Goal: Task Accomplishment & Management: Use online tool/utility

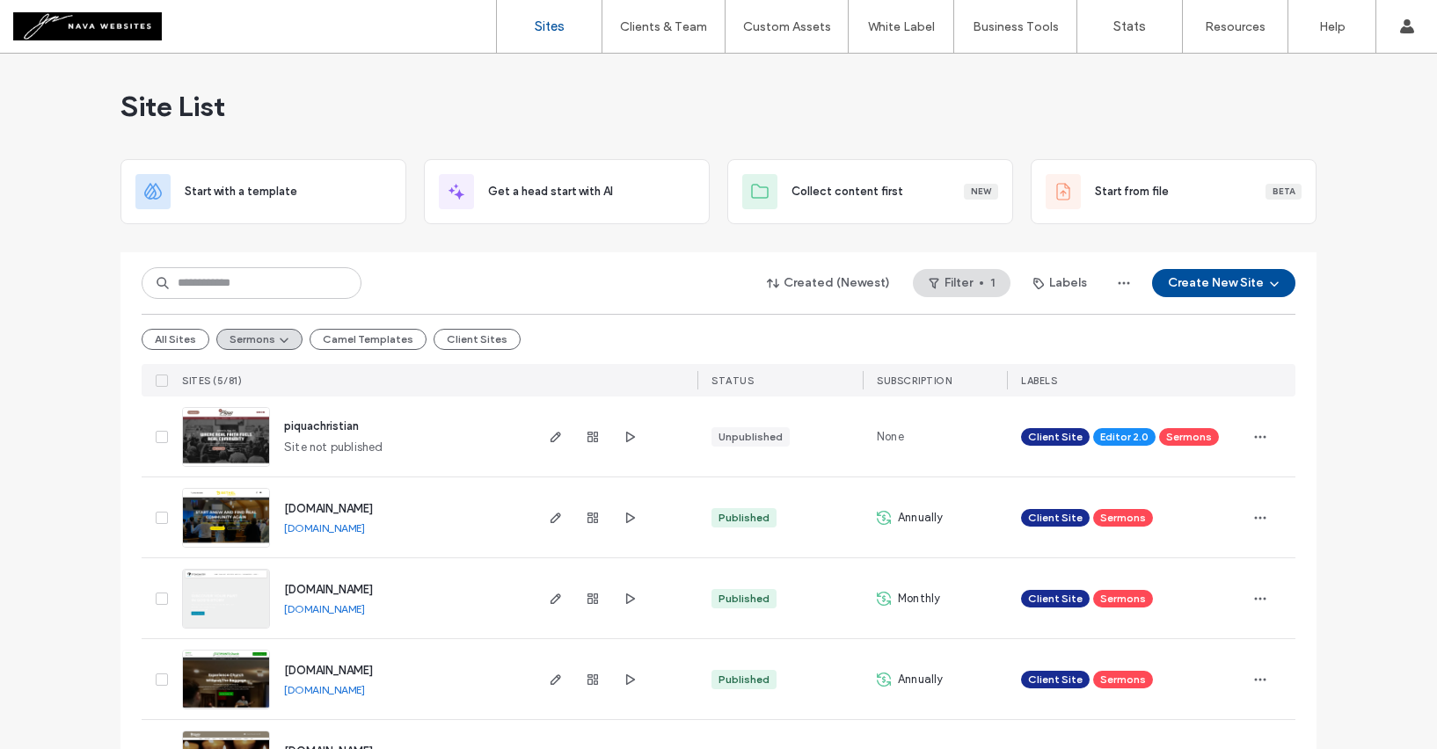
scroll to position [73, 0]
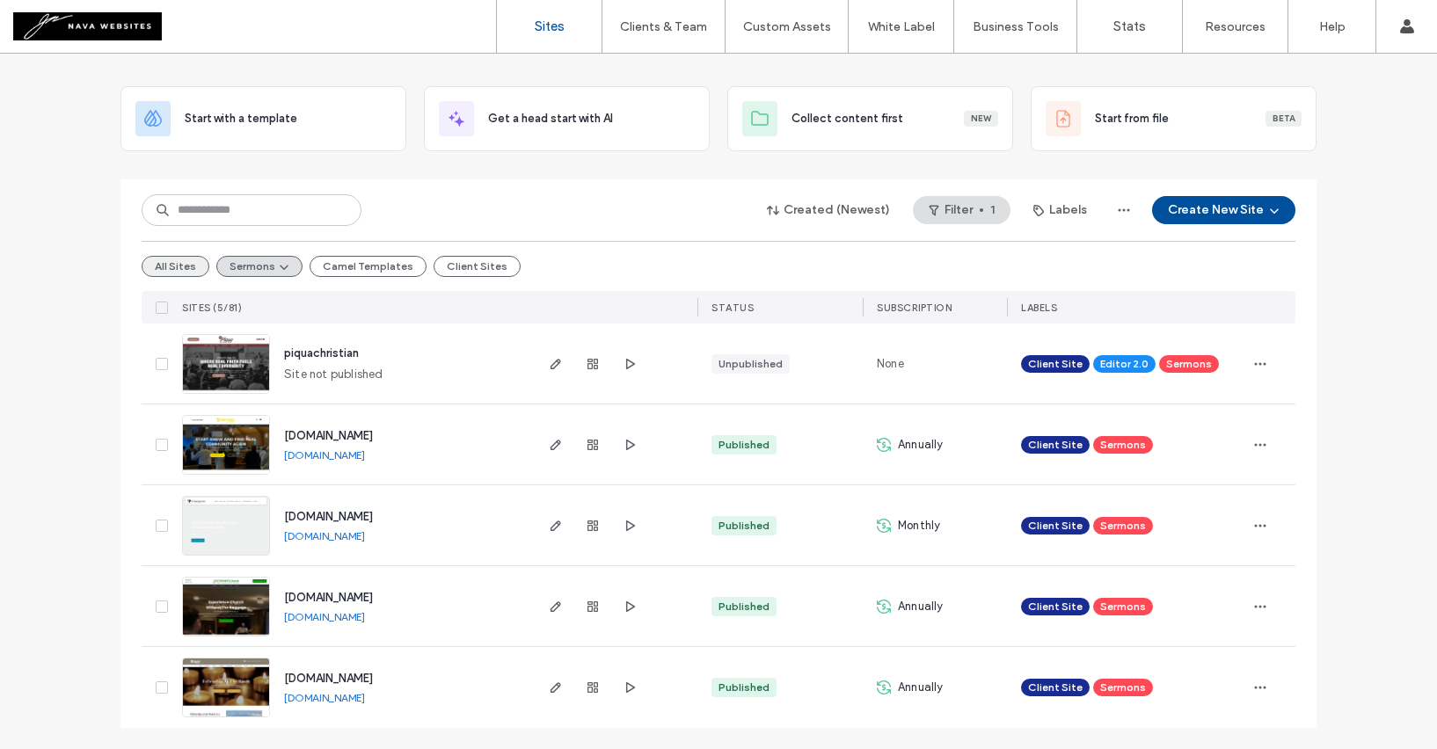
click at [183, 261] on button "All Sites" at bounding box center [176, 266] width 68 height 21
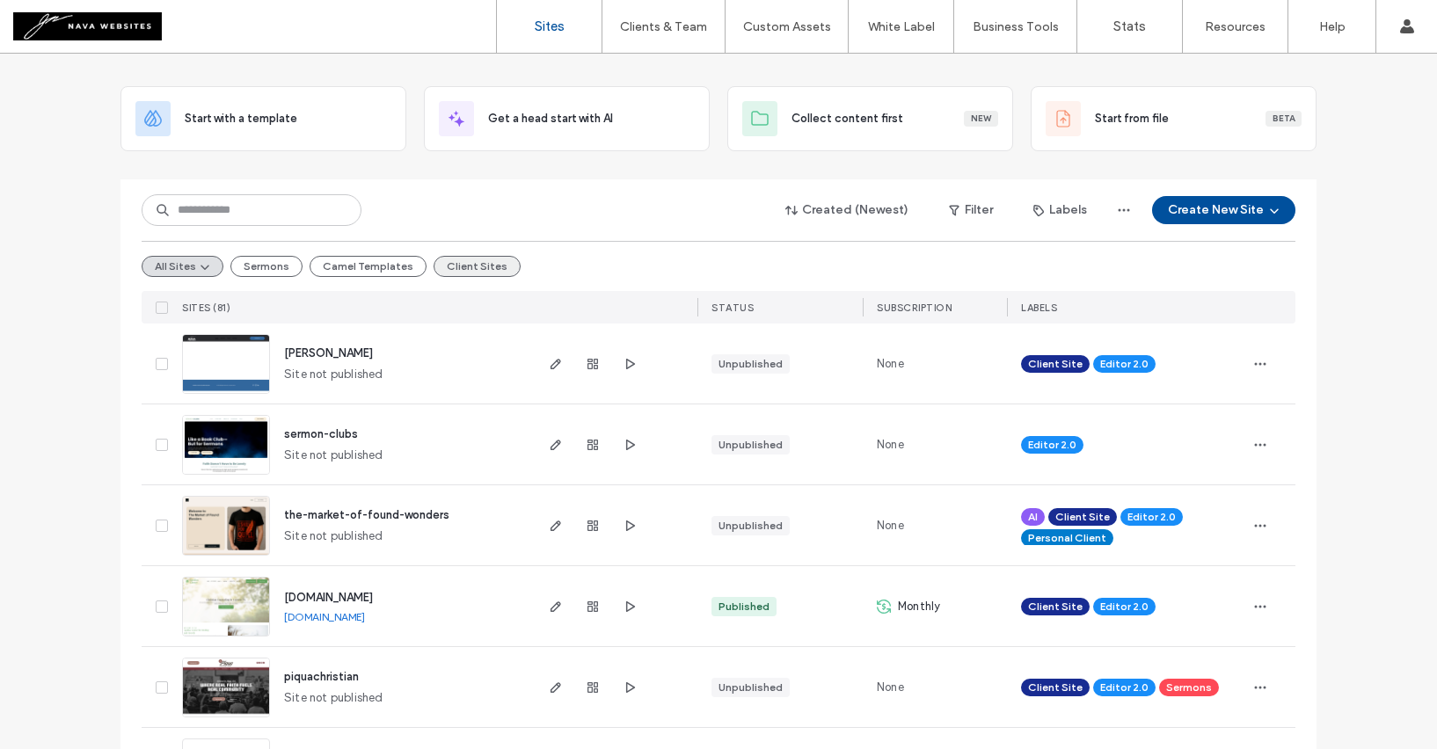
click at [433, 264] on button "Client Sites" at bounding box center [476, 266] width 87 height 21
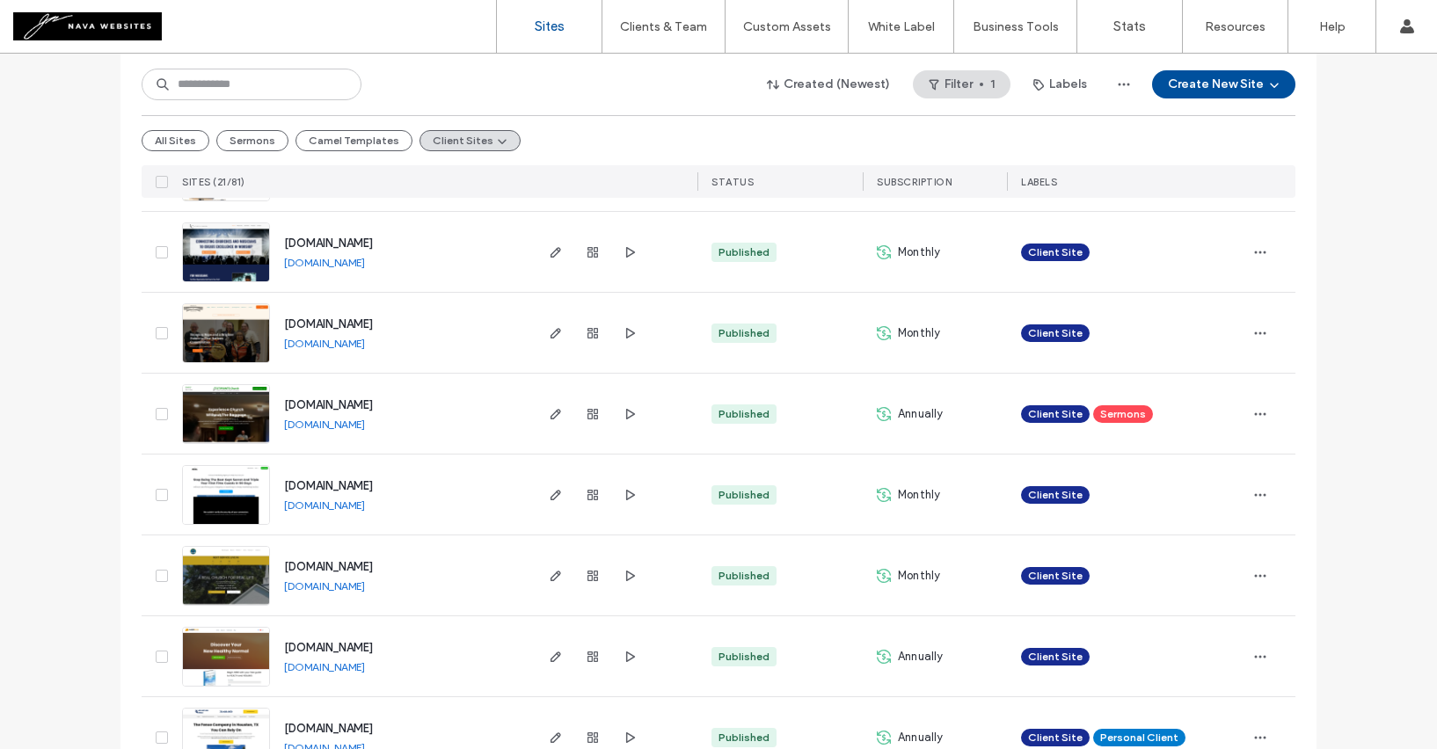
scroll to position [995, 0]
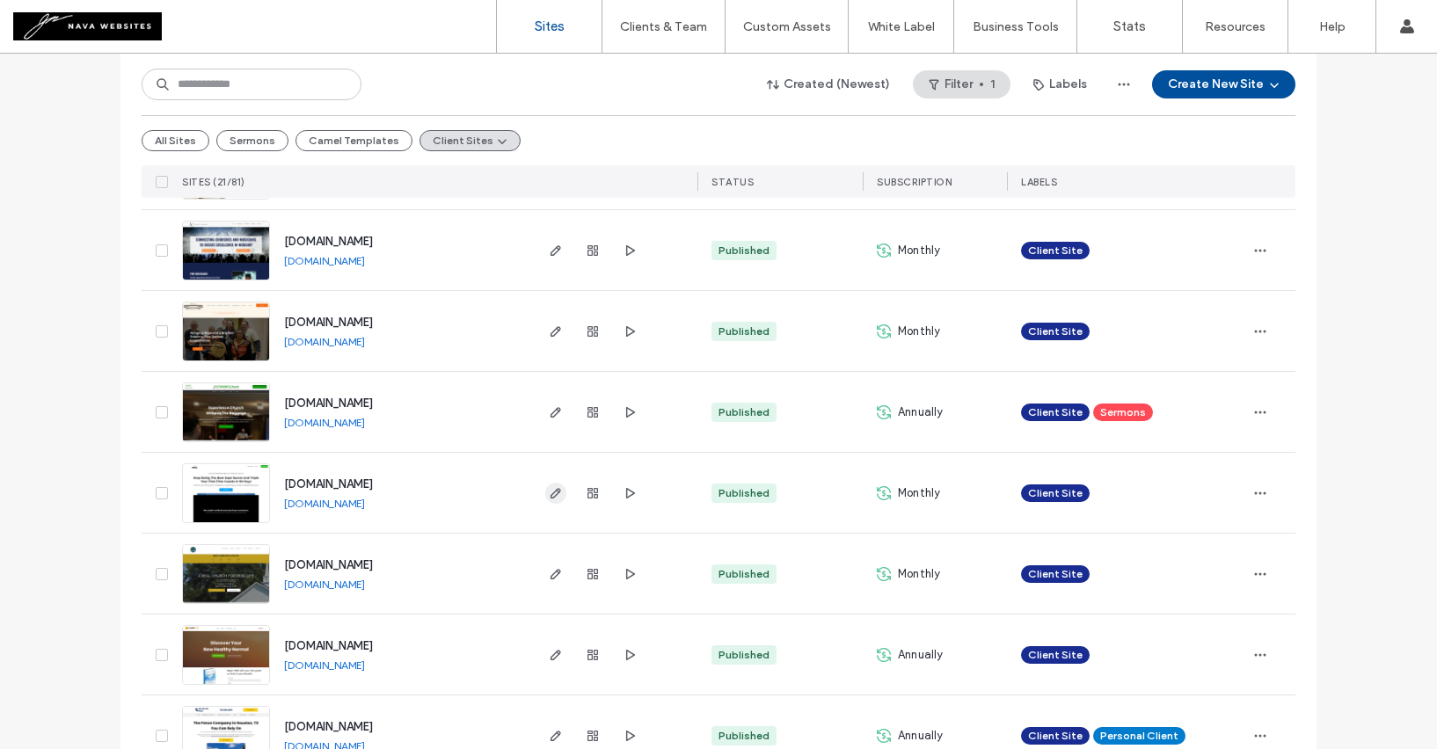
click at [550, 495] on use "button" at bounding box center [555, 493] width 11 height 11
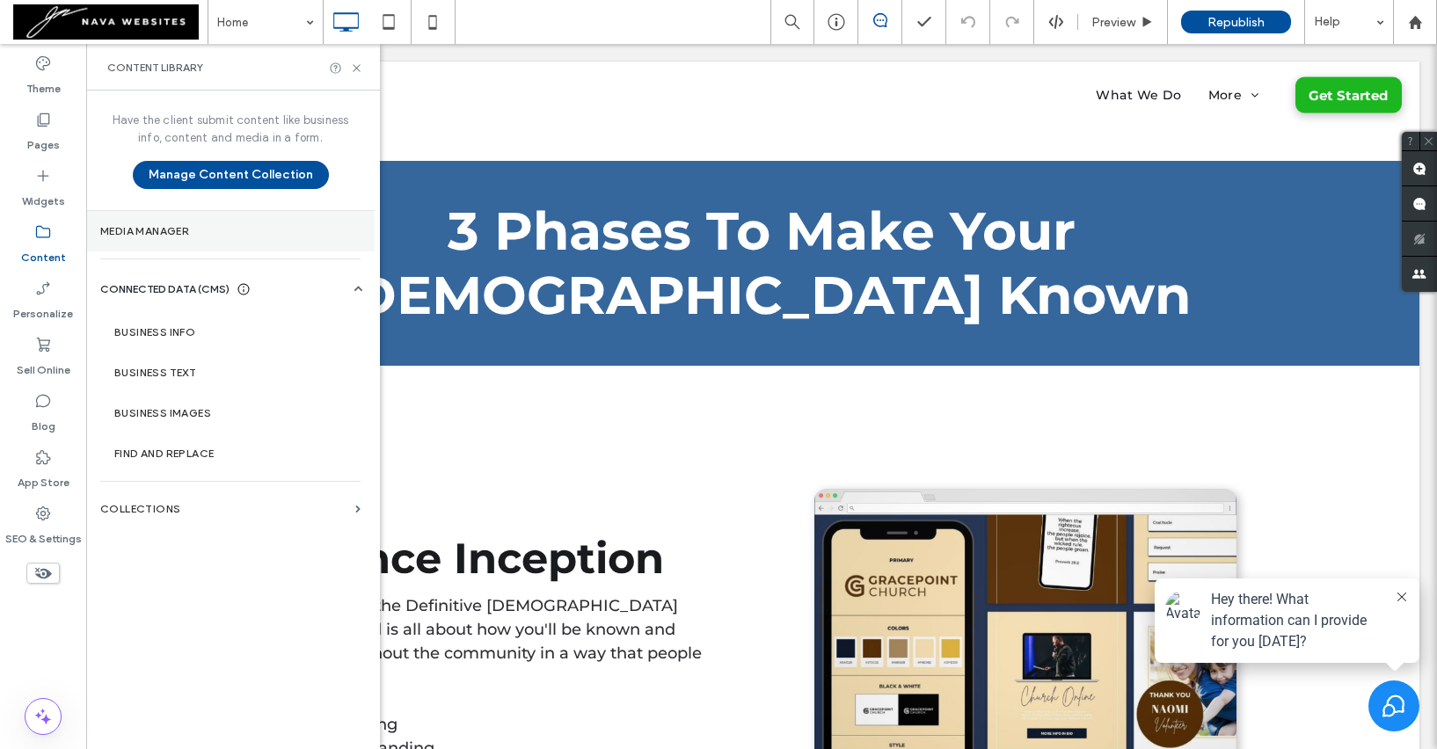
click at [186, 229] on label "Media Manager" at bounding box center [230, 231] width 260 height 12
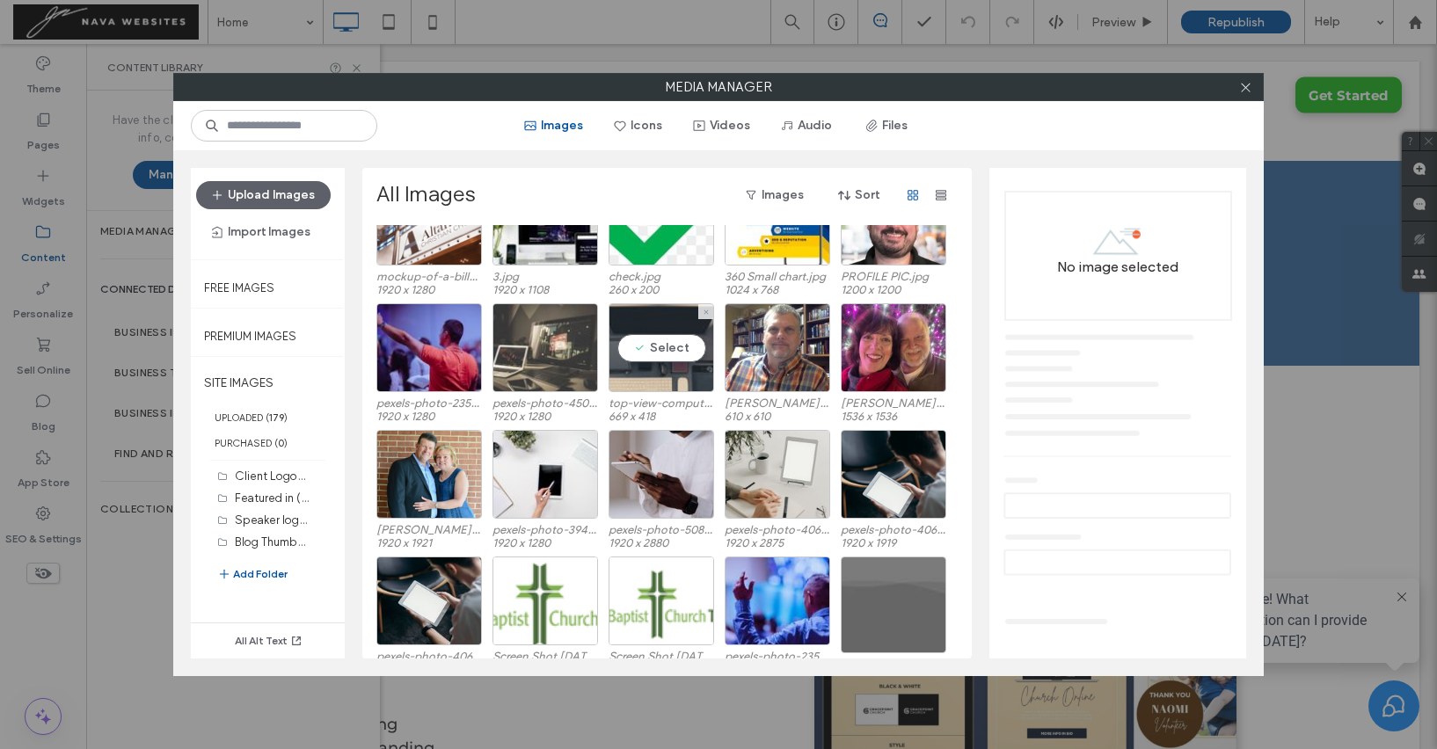
scroll to position [3253, 0]
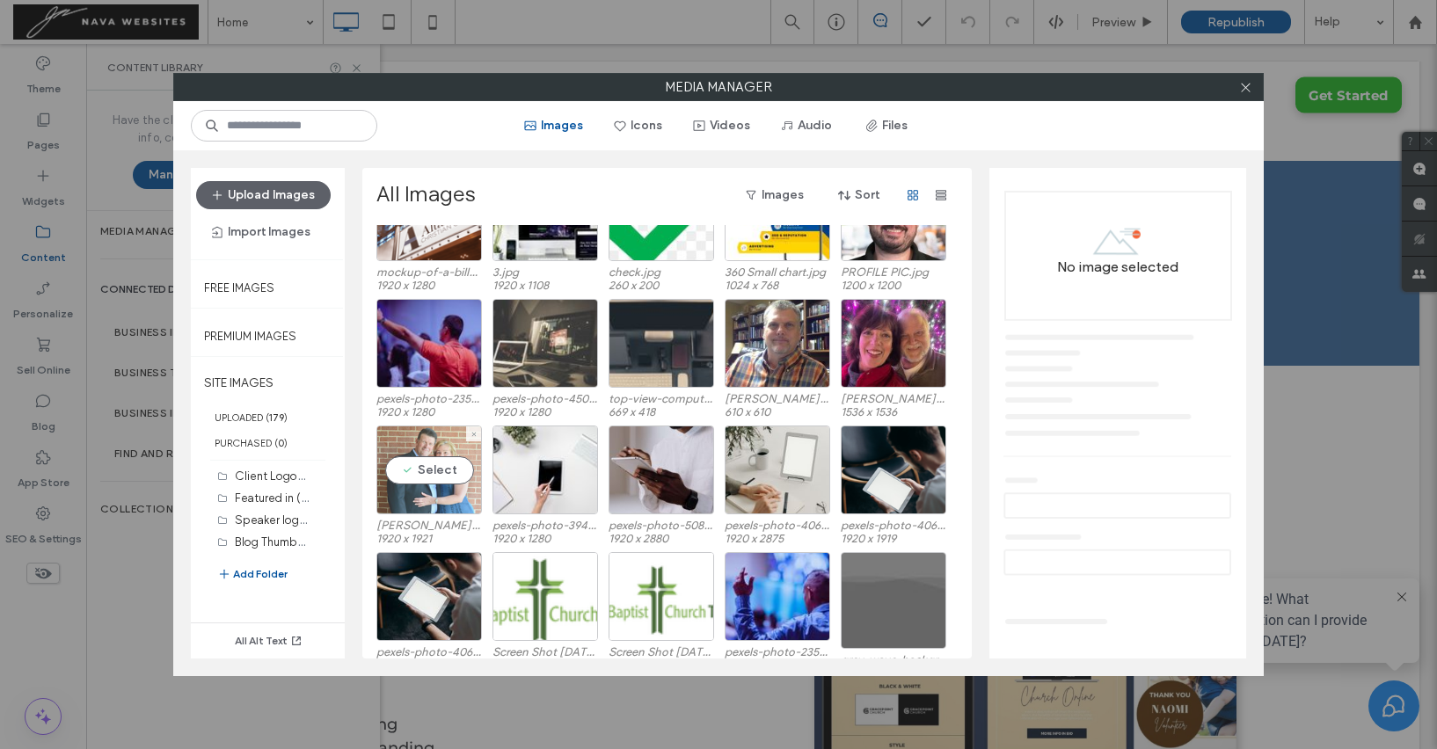
click at [457, 472] on div "Select" at bounding box center [429, 470] width 106 height 89
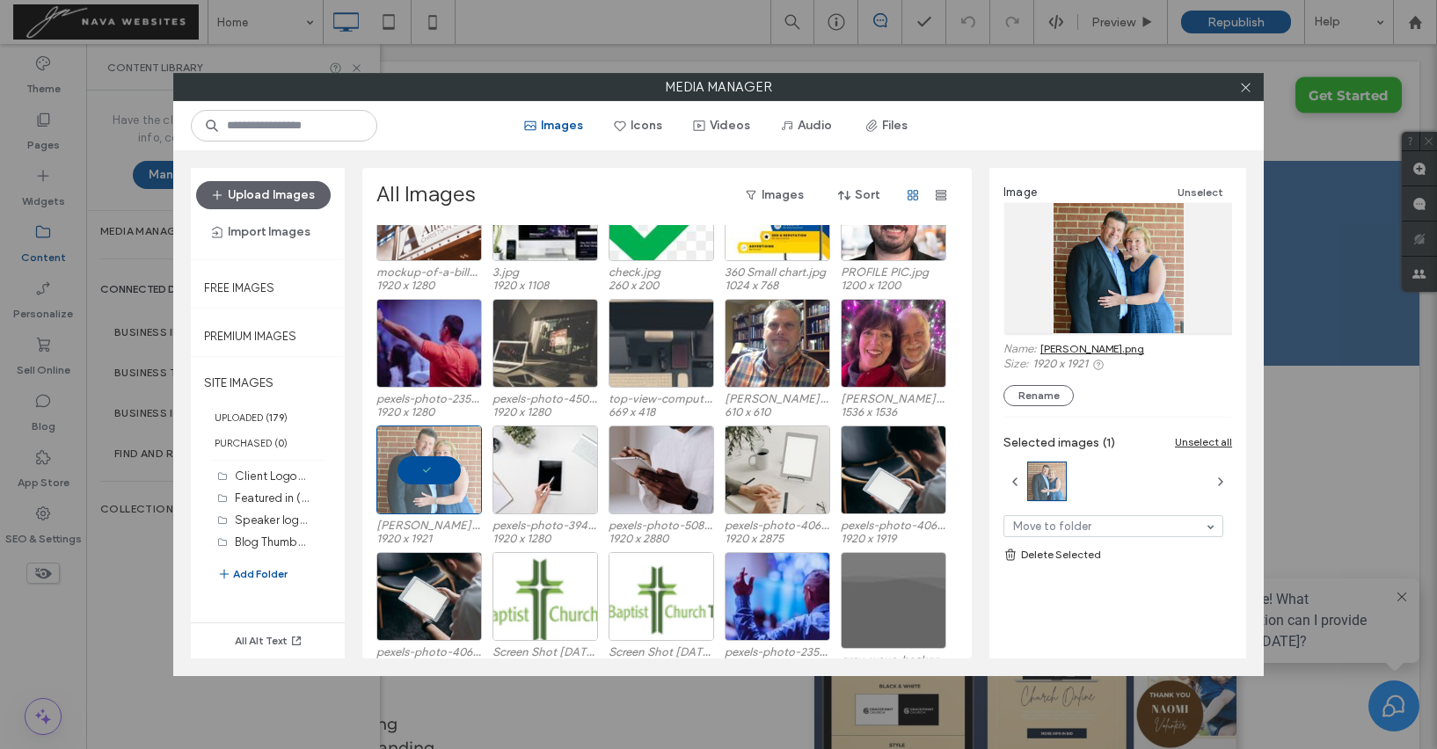
click at [1069, 348] on link "[PERSON_NAME].png" at bounding box center [1092, 348] width 104 height 13
